Goal: Task Accomplishment & Management: Manage account settings

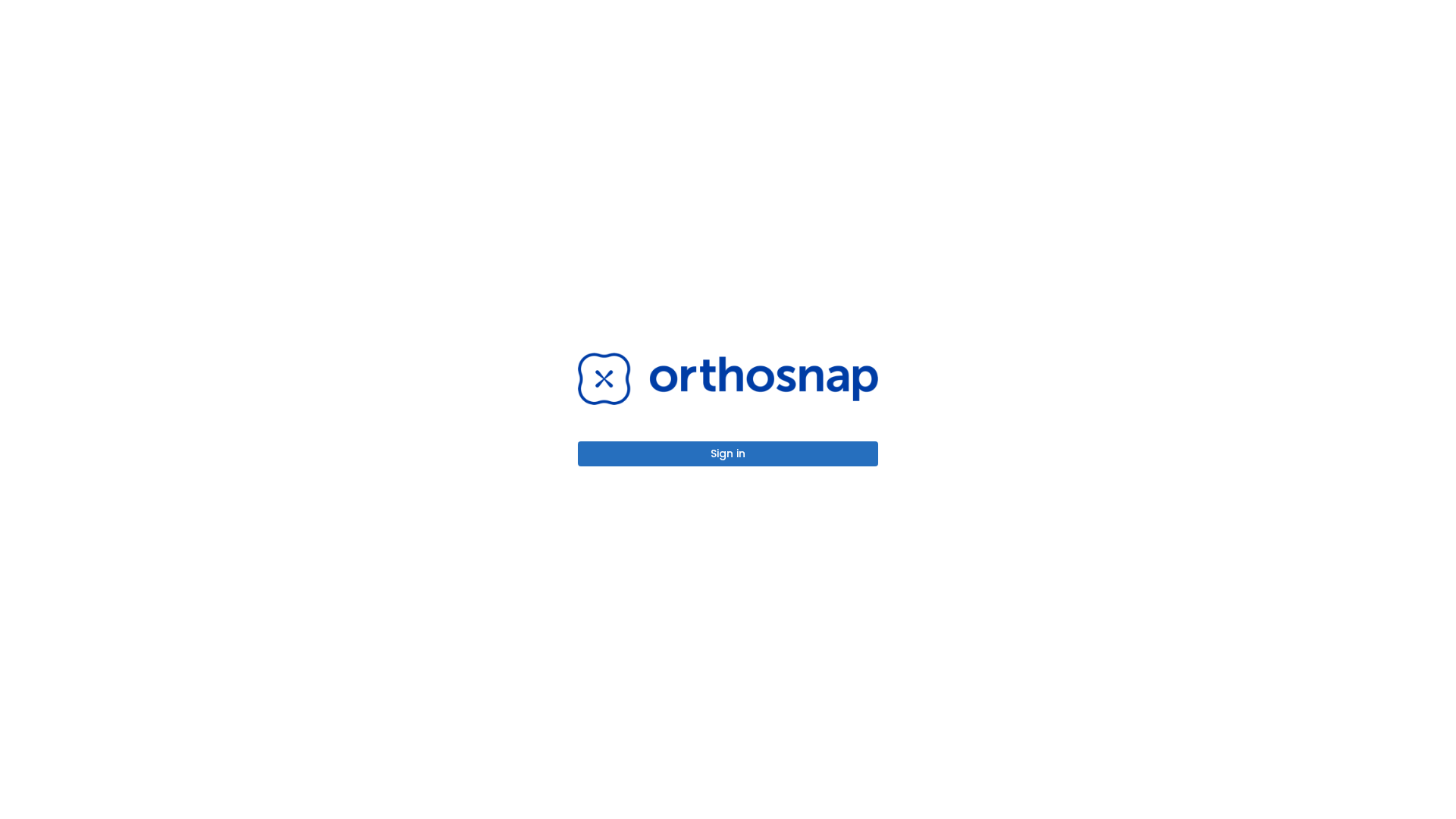
click at [728, 453] on button "Sign in" at bounding box center [727, 453] width 301 height 25
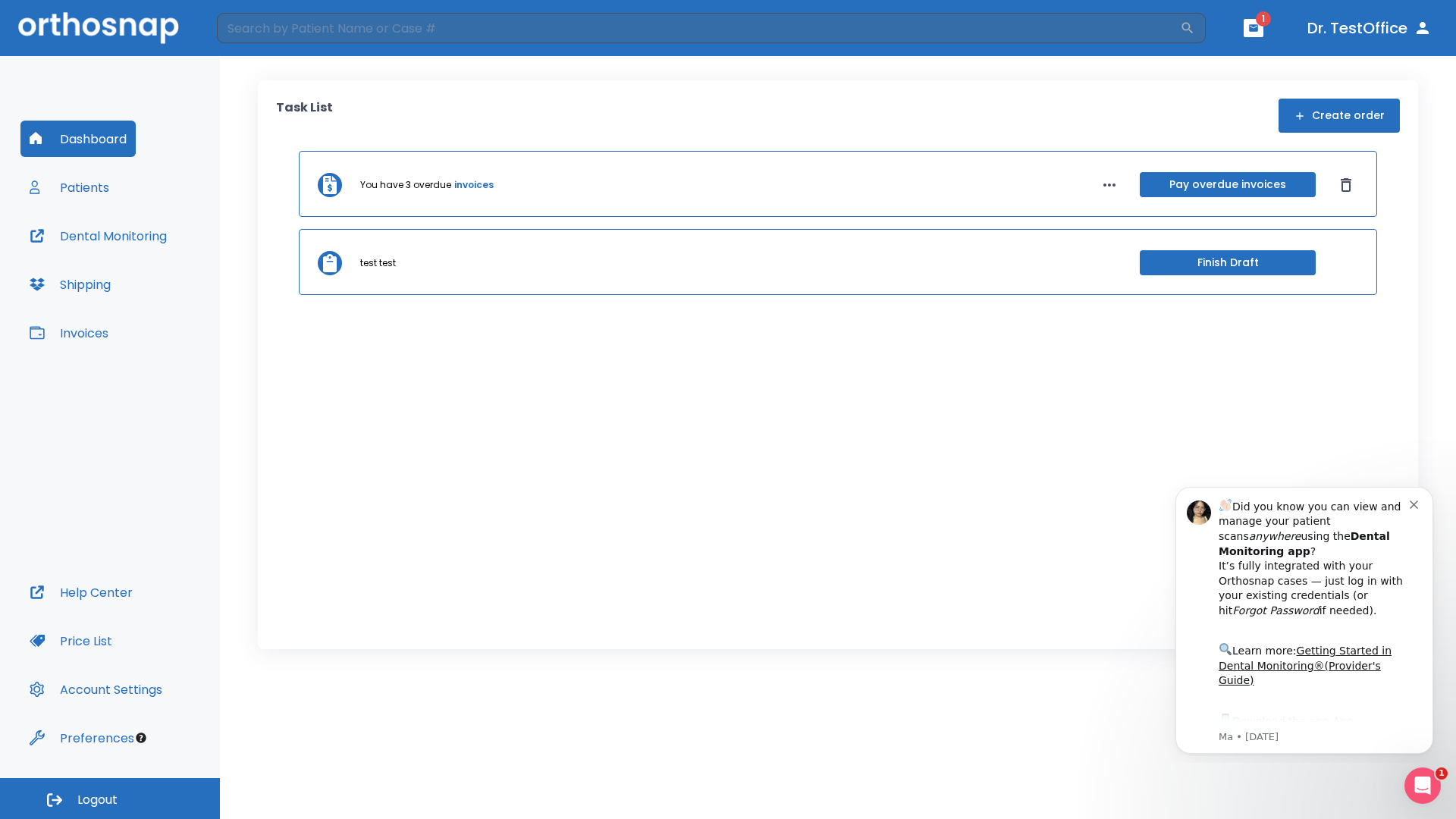
click at [110, 799] on span "Logout" at bounding box center [97, 800] width 40 height 16
